Goal: Transaction & Acquisition: Purchase product/service

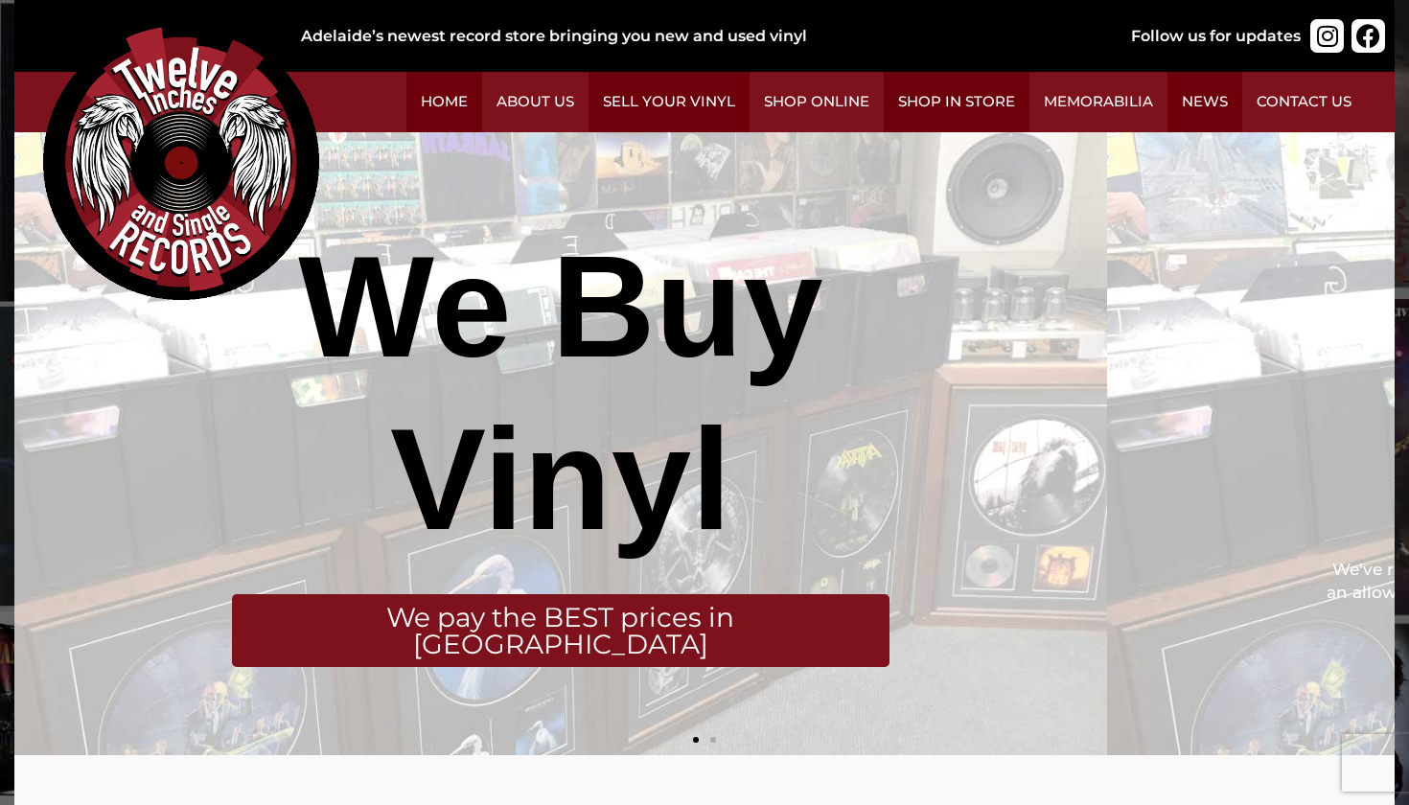
click at [696, 722] on div "Slides" at bounding box center [704, 736] width 1380 height 29
click at [319, 243] on img at bounding box center [181, 162] width 276 height 276
click at [884, 112] on link "Shop Online" at bounding box center [817, 102] width 134 height 60
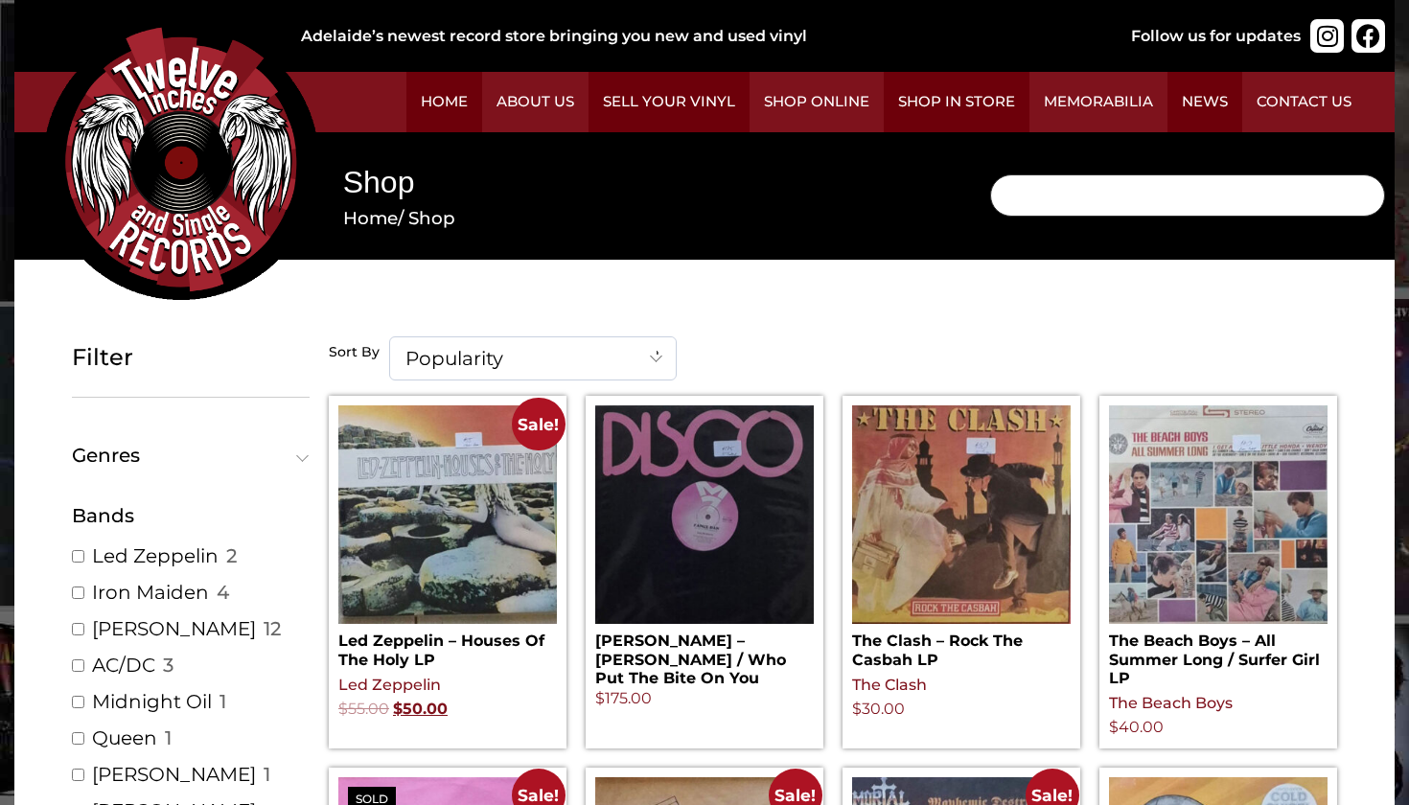
click at [990, 216] on input "Search" at bounding box center [1187, 195] width 395 height 42
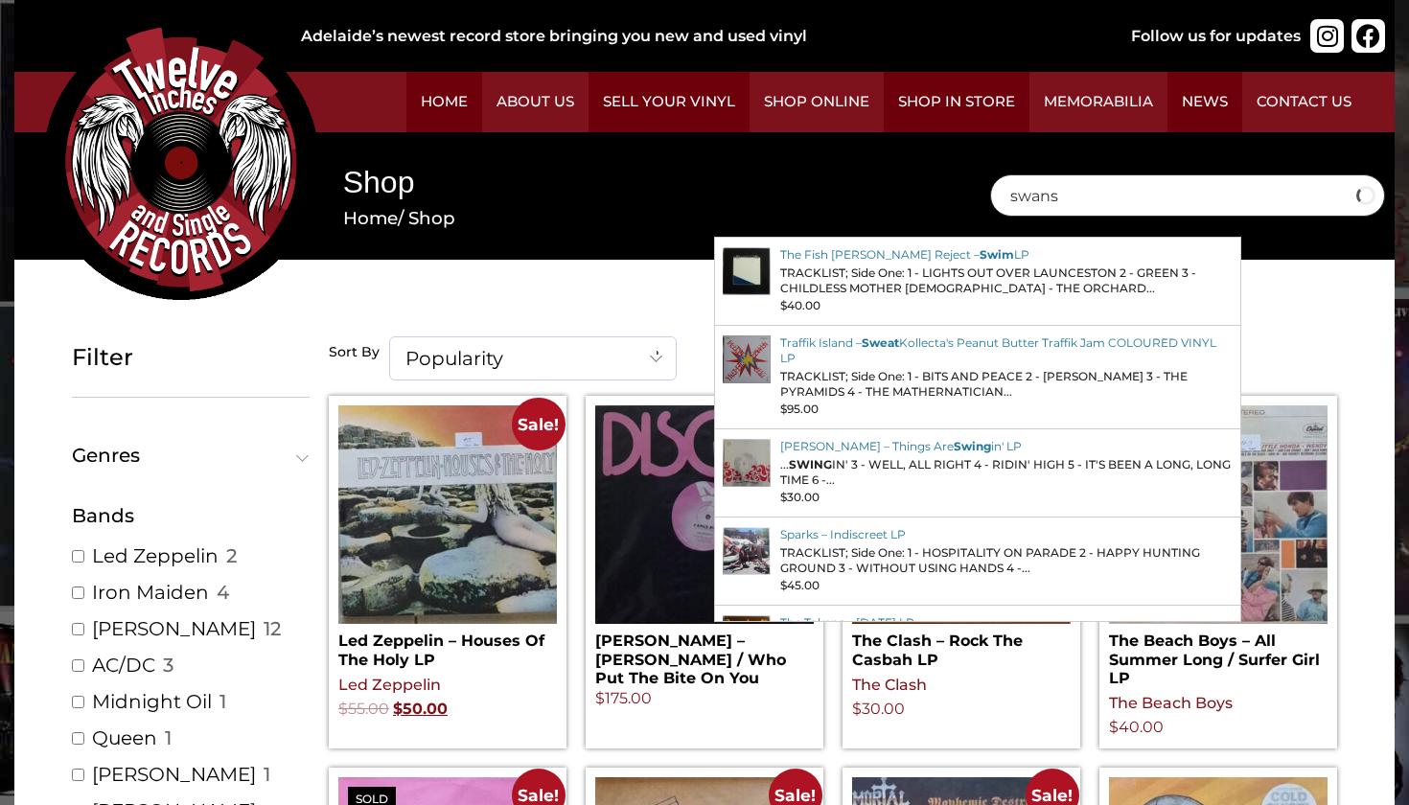
type input "swans"
